Goal: Information Seeking & Learning: Learn about a topic

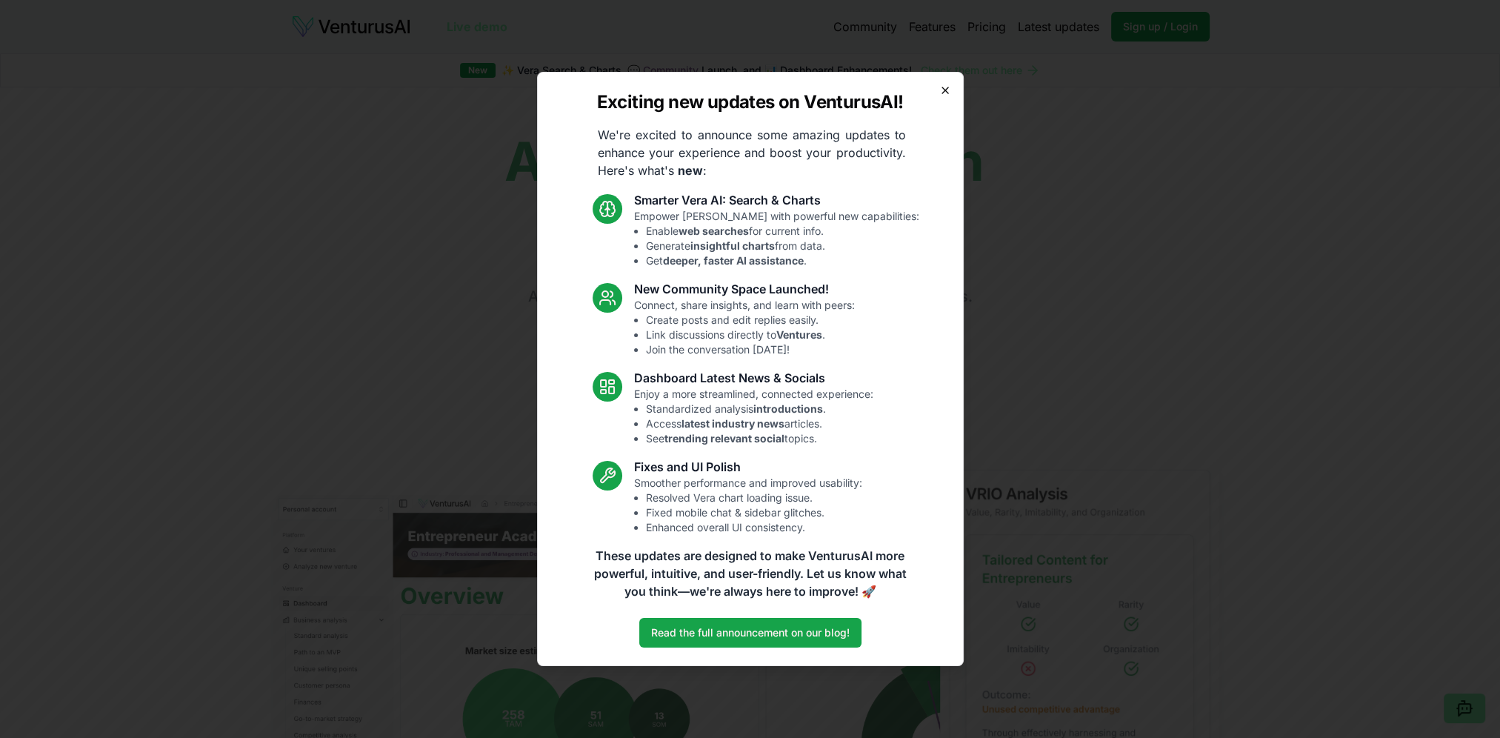
click at [945, 88] on icon "button" at bounding box center [945, 90] width 12 height 12
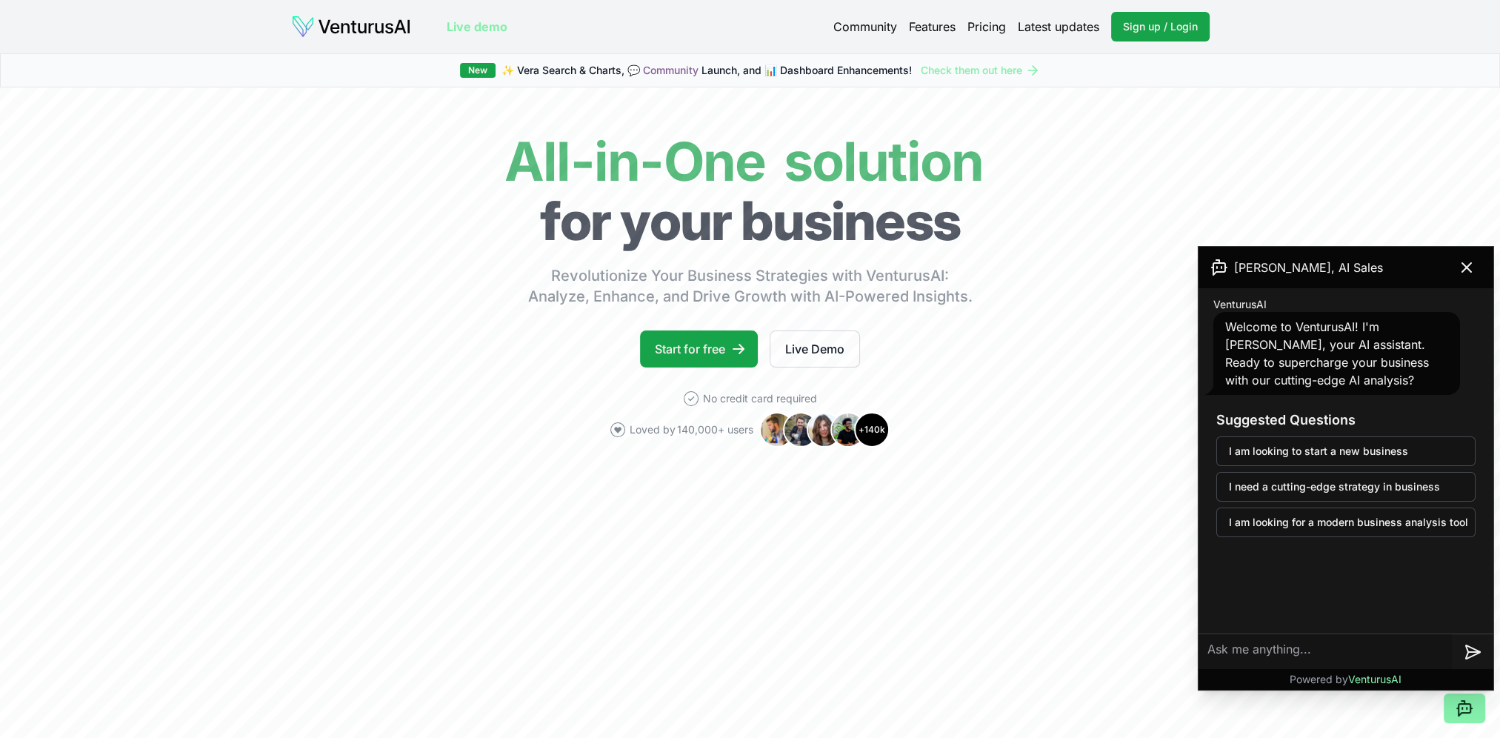
click at [986, 21] on link "Pricing" at bounding box center [987, 27] width 39 height 18
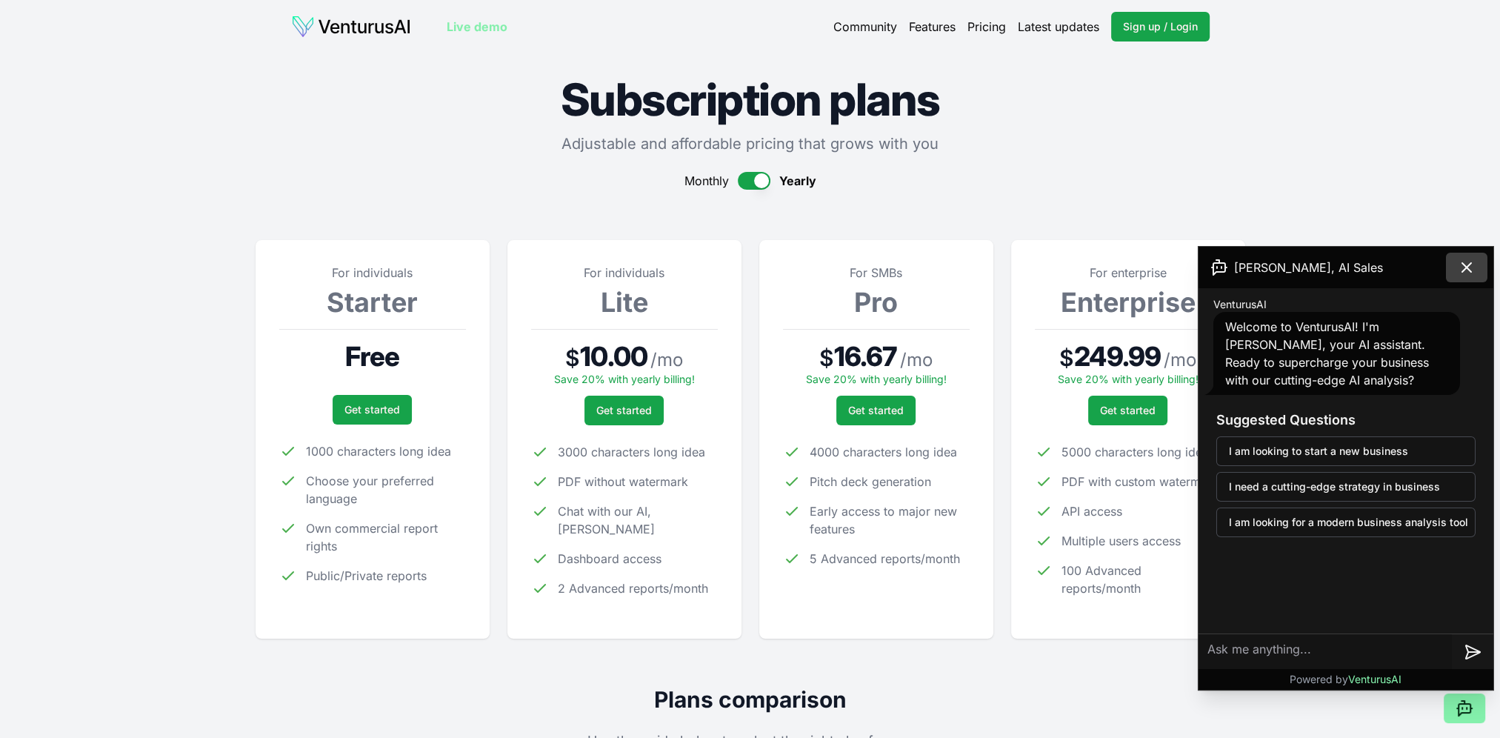
click at [1472, 263] on icon at bounding box center [1467, 268] width 18 height 18
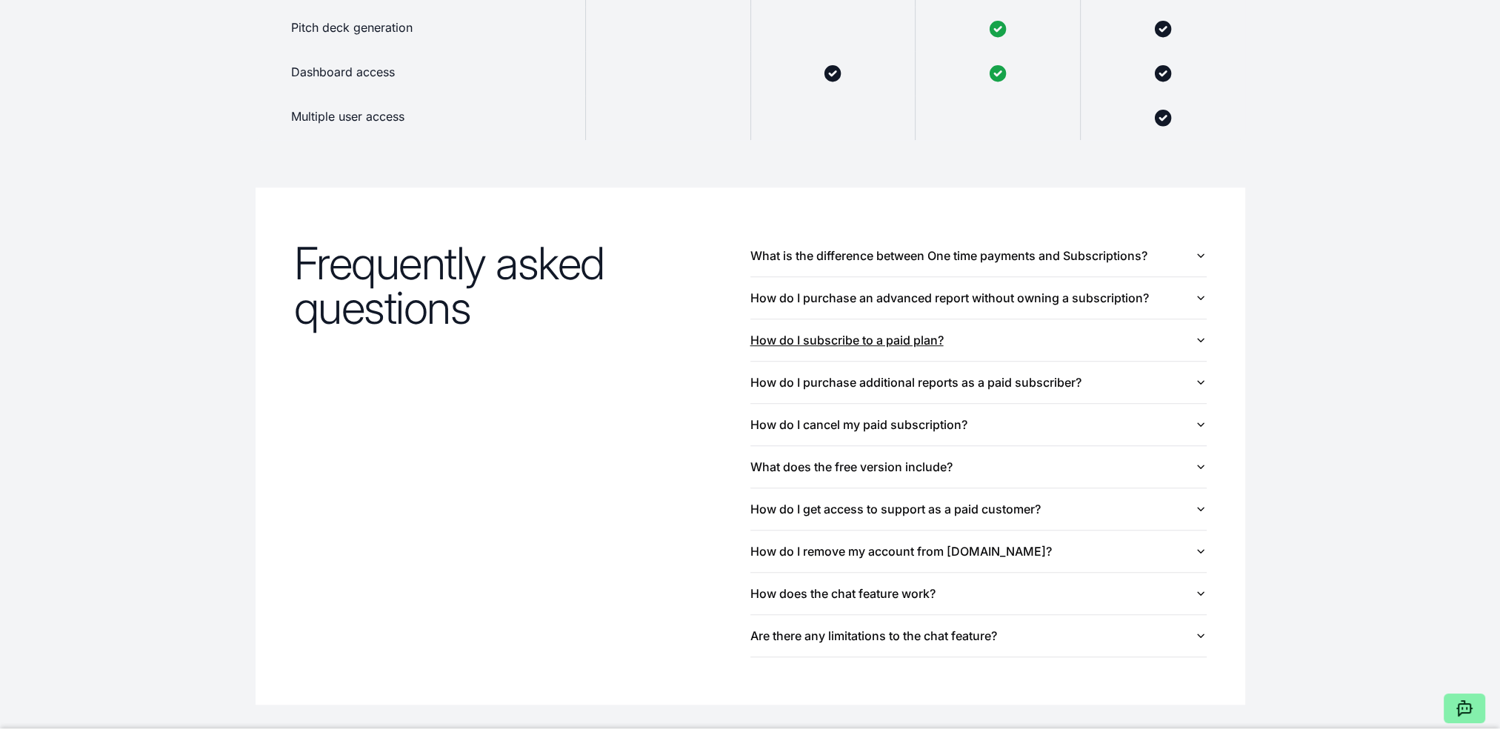
scroll to position [1552, 0]
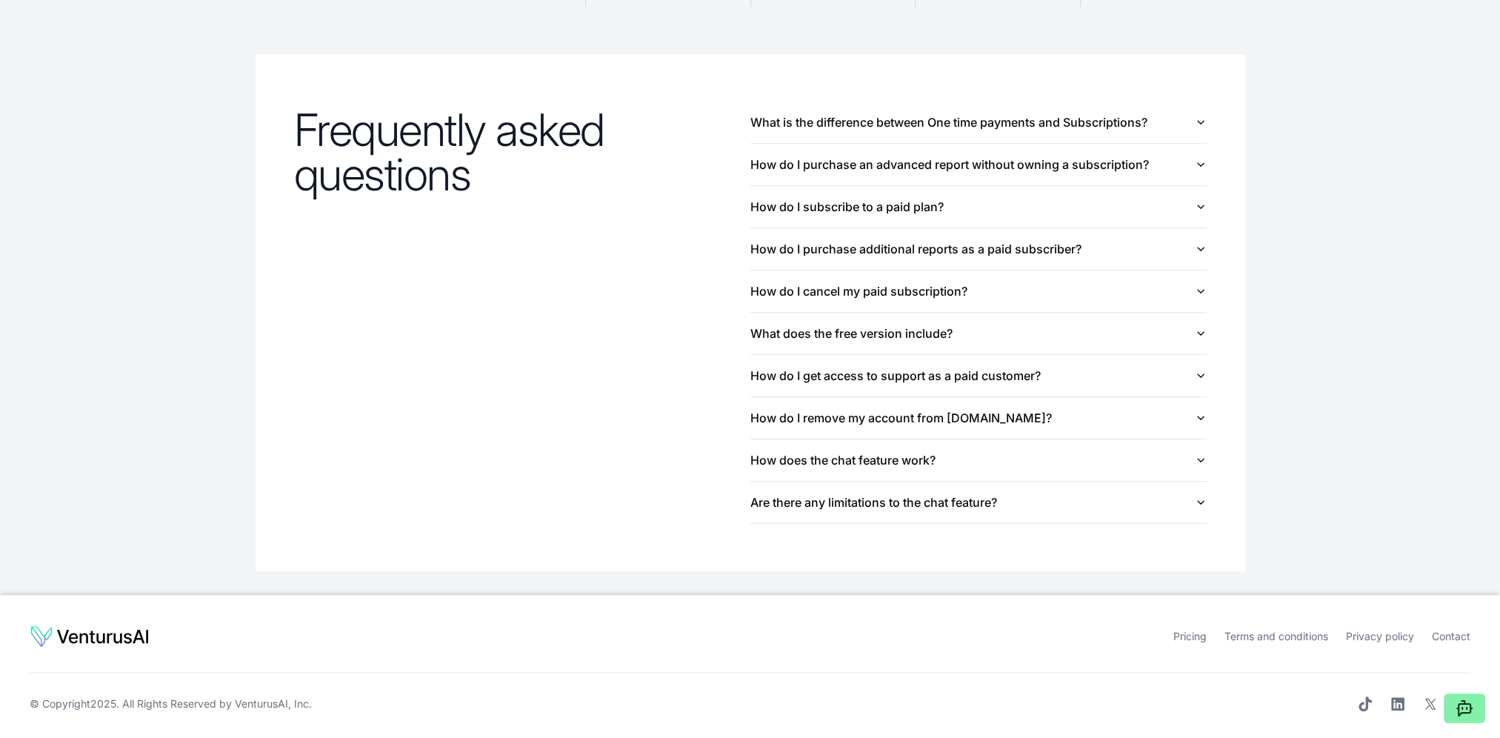
click at [1282, 633] on link "Terms and conditions" at bounding box center [1277, 636] width 104 height 13
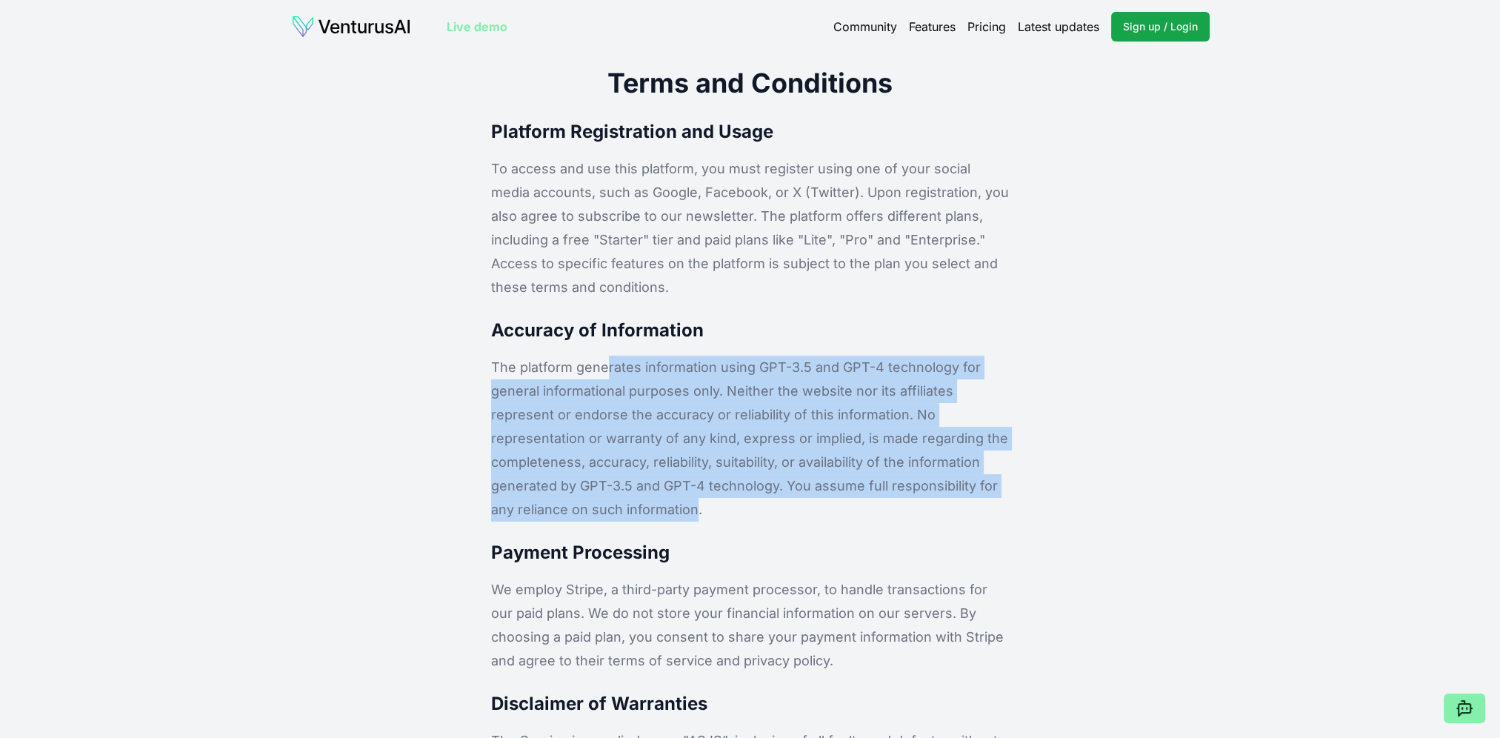
drag, startPoint x: 598, startPoint y: 362, endPoint x: 991, endPoint y: 475, distance: 409.4
click at [991, 475] on p "The platform generates information using GPT-3.5 and GPT-4 technology for gener…" at bounding box center [750, 439] width 518 height 166
click at [375, 36] on img at bounding box center [351, 27] width 120 height 24
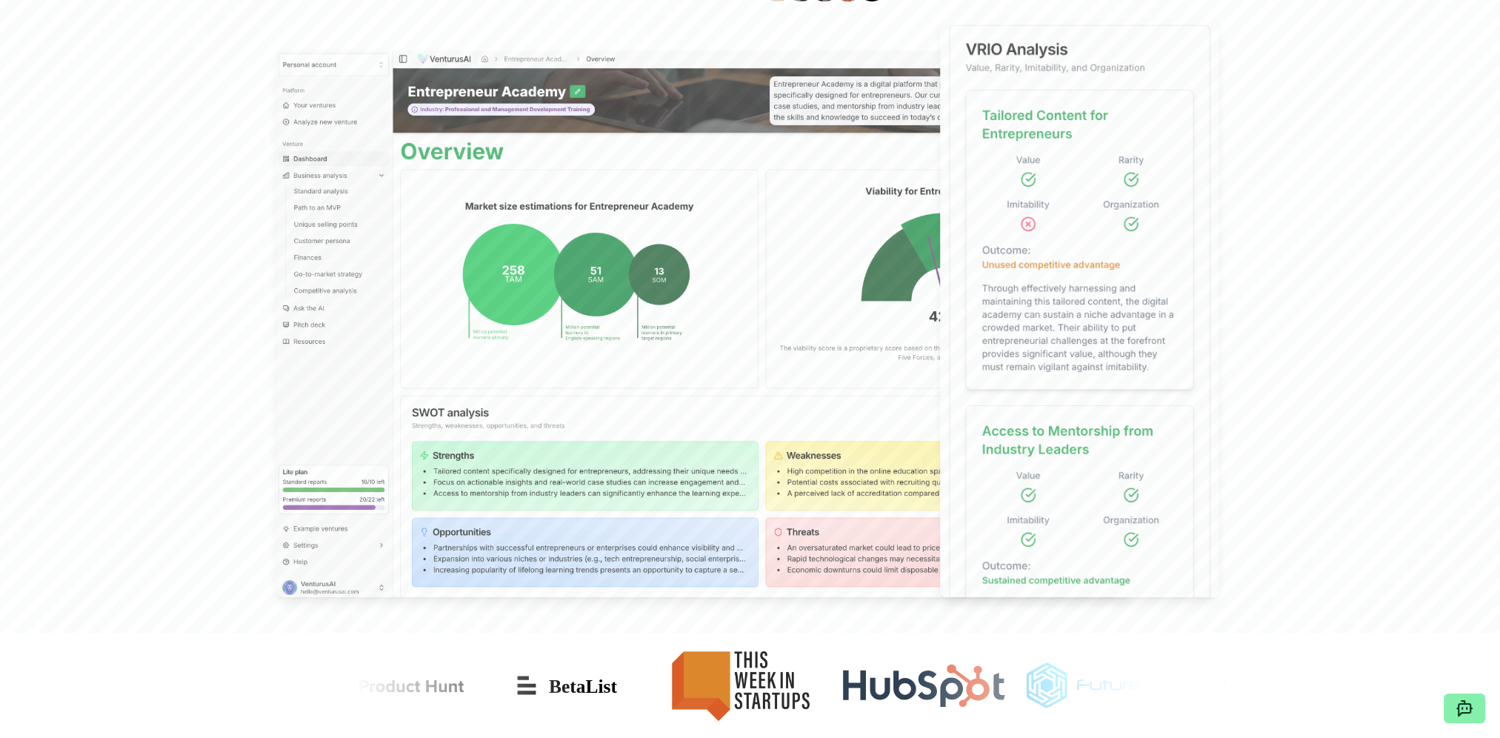
scroll to position [445, 0]
